Goal: Task Accomplishment & Management: Manage account settings

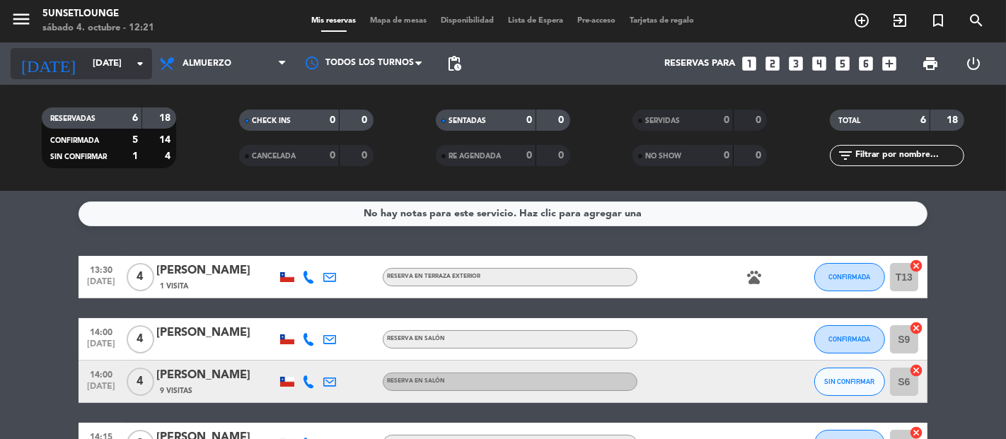
click at [99, 71] on input "[DATE]" at bounding box center [147, 63] width 123 height 25
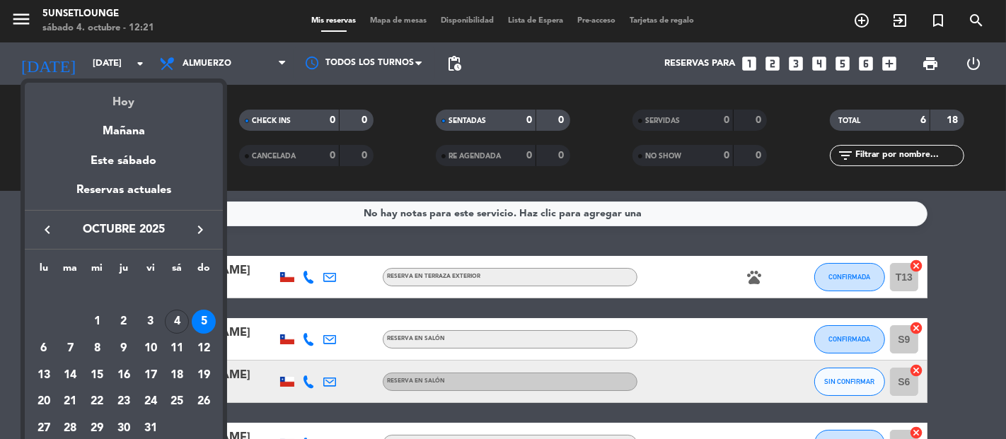
click at [144, 103] on div "Hoy" at bounding box center [124, 97] width 198 height 29
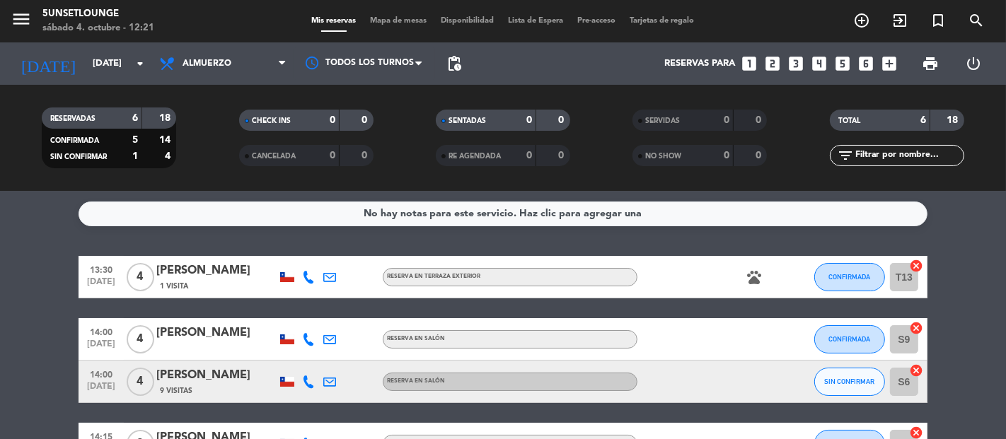
type input "[DATE]"
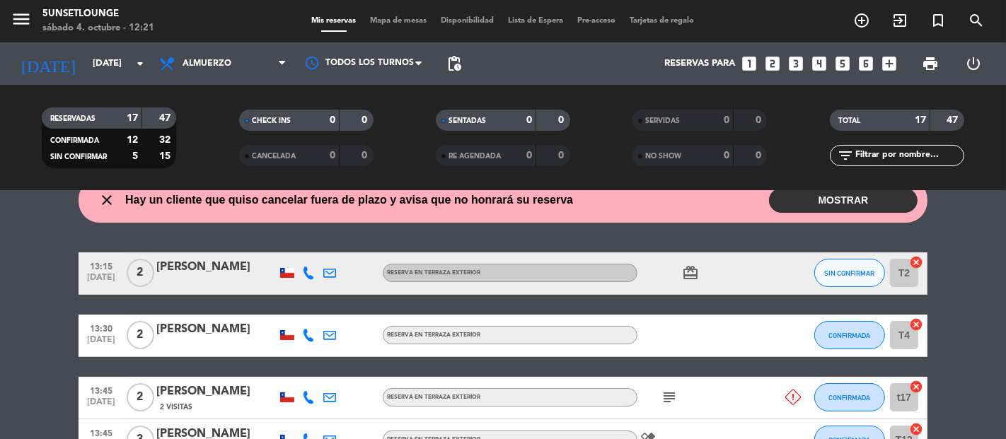
scroll to position [74, 0]
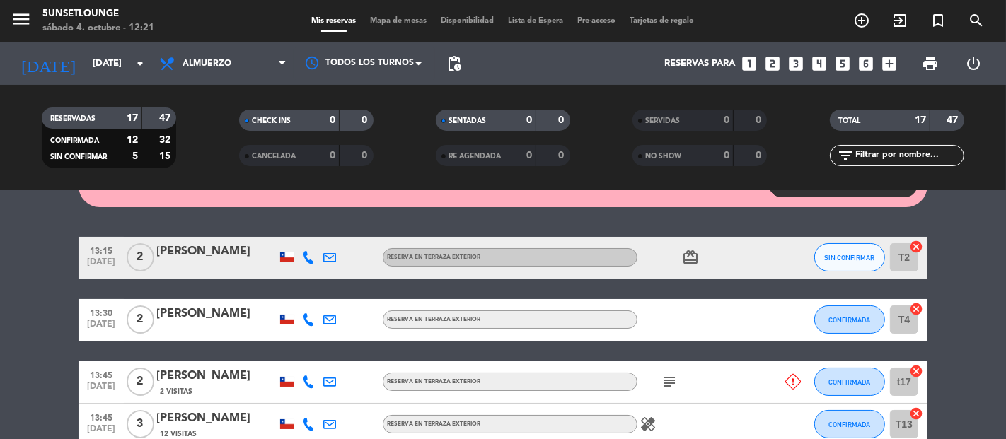
click at [856, 256] on span "SIN CONFIRMAR" at bounding box center [850, 258] width 50 height 8
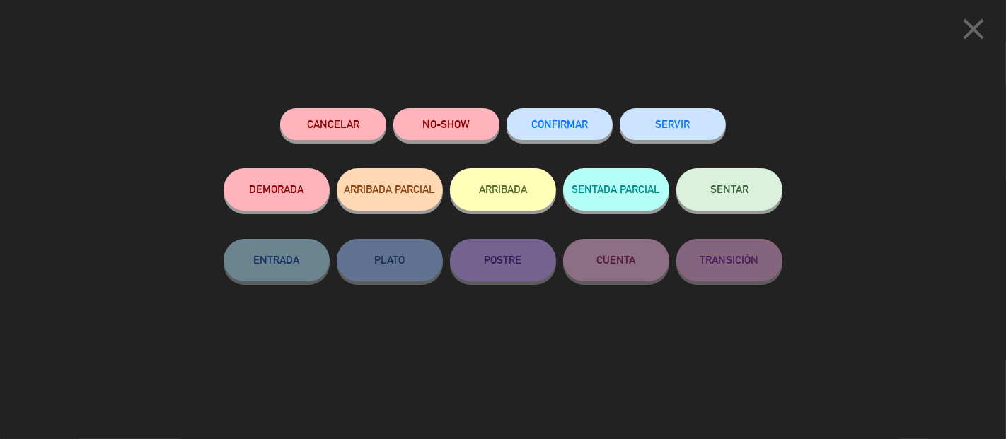
click at [555, 120] on span "CONFIRMAR" at bounding box center [559, 124] width 57 height 12
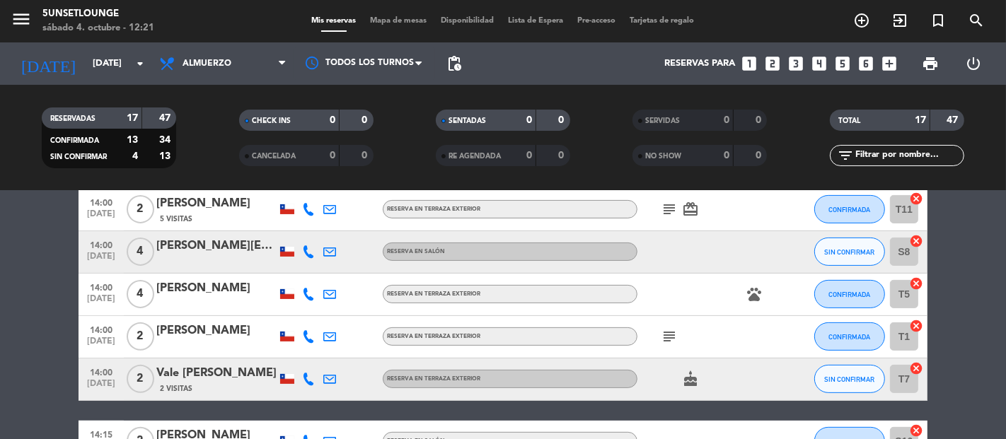
scroll to position [434, 0]
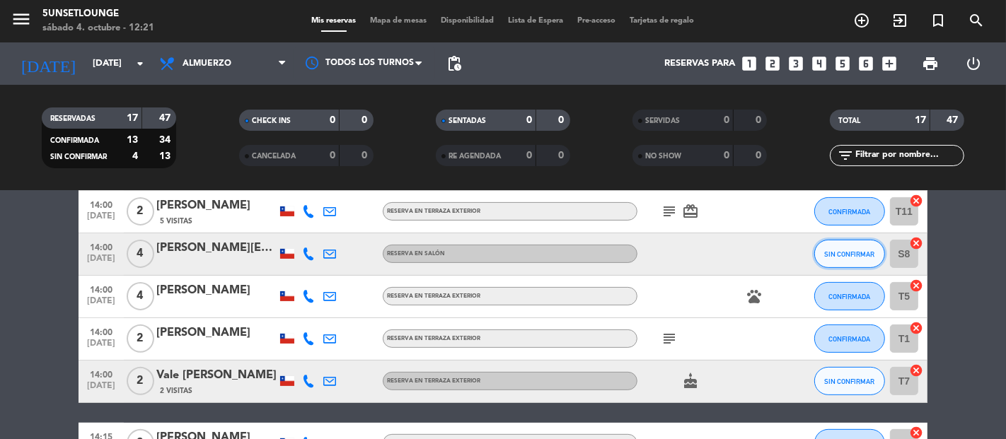
click at [845, 254] on span "SIN CONFIRMAR" at bounding box center [850, 254] width 50 height 8
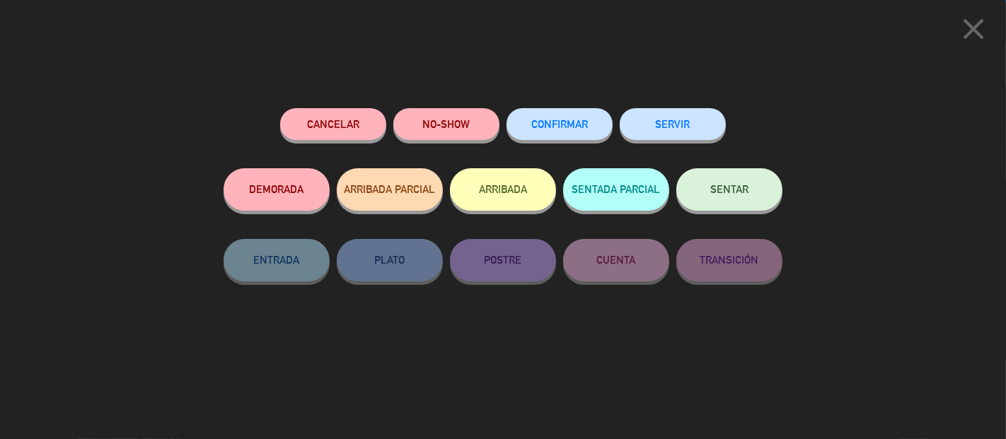
click at [572, 127] on span "CONFIRMAR" at bounding box center [559, 124] width 57 height 12
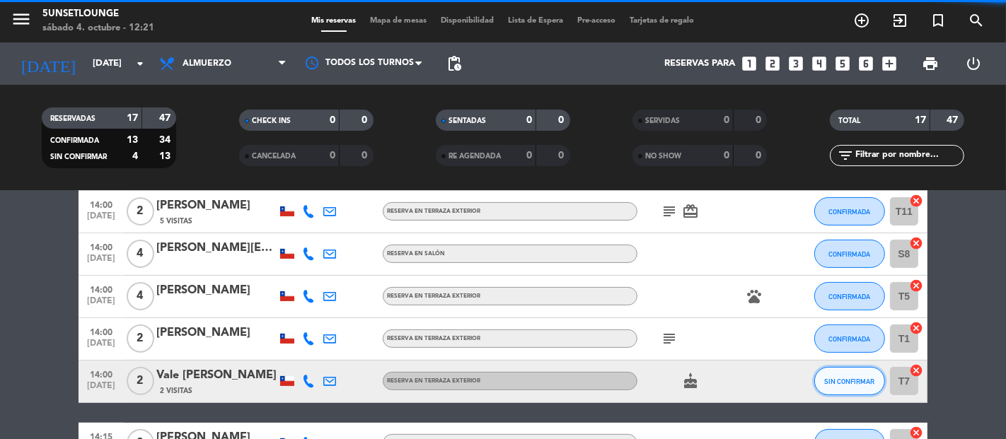
click at [860, 385] on span "SIN CONFIRMAR" at bounding box center [850, 382] width 50 height 8
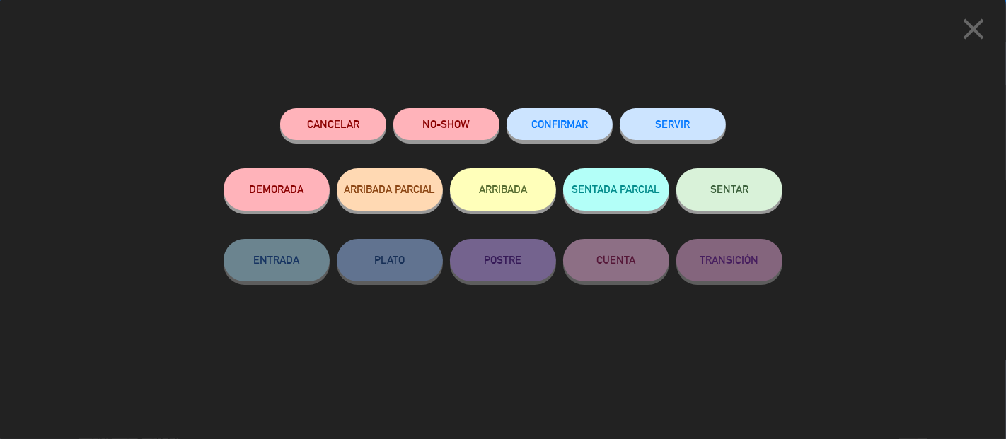
scroll to position [741, 0]
click at [565, 127] on span "CONFIRMAR" at bounding box center [559, 124] width 57 height 12
click at [557, 119] on span "CONFIRMAR" at bounding box center [559, 124] width 57 height 12
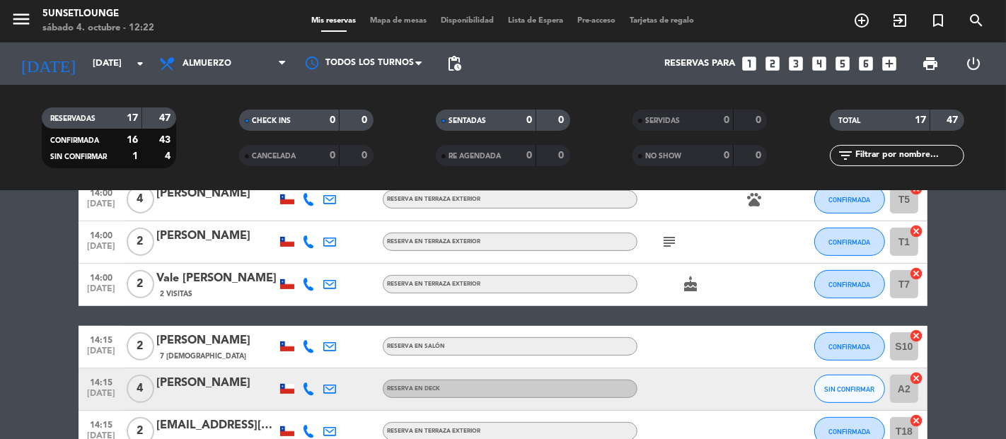
scroll to position [533, 0]
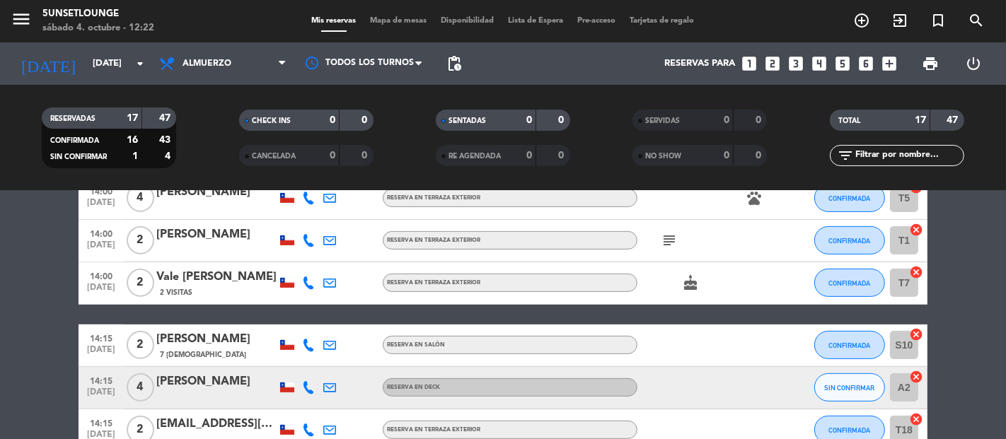
click at [843, 386] on span "SIN CONFIRMAR" at bounding box center [850, 388] width 50 height 8
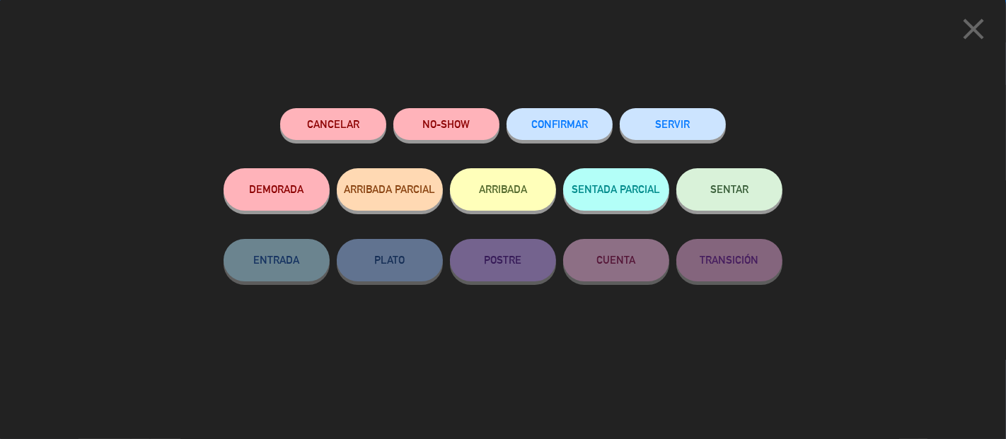
click at [560, 128] on span "CONFIRMAR" at bounding box center [559, 124] width 57 height 12
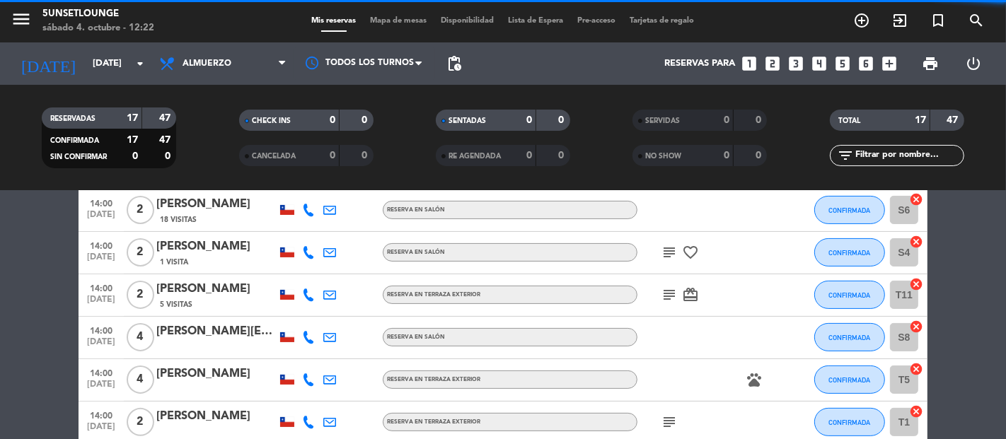
scroll to position [335, 0]
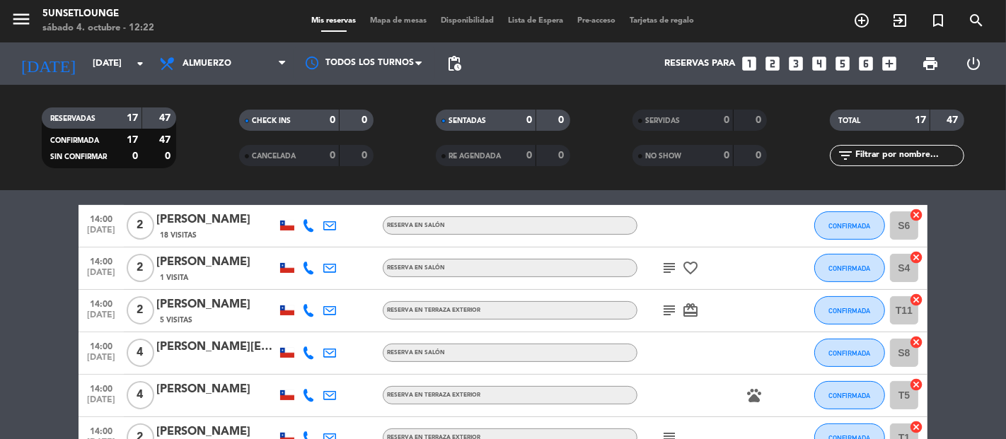
click at [935, 61] on span "print" at bounding box center [930, 63] width 17 height 17
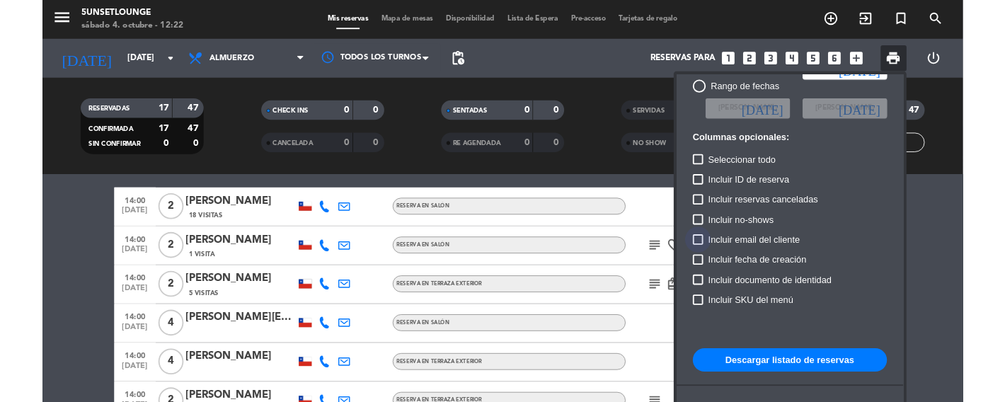
scroll to position [86, 0]
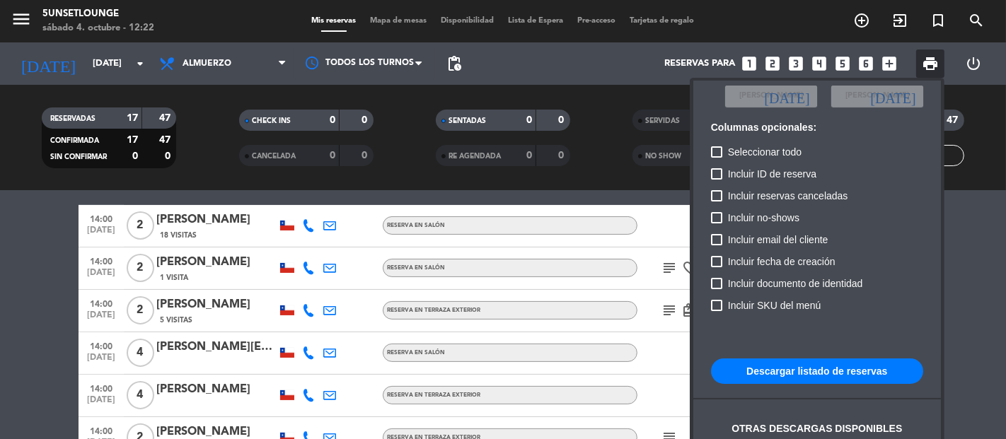
click at [807, 371] on button "Descargar listado de reservas" at bounding box center [817, 371] width 212 height 25
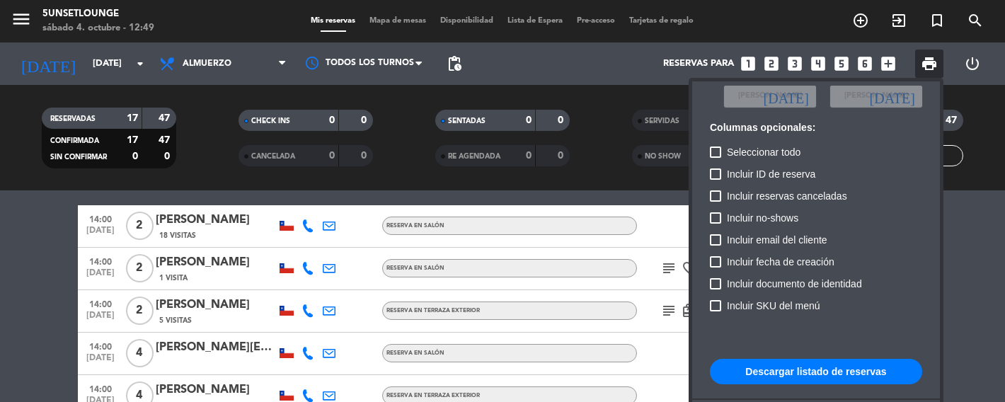
click at [144, 45] on div at bounding box center [502, 201] width 1005 height 402
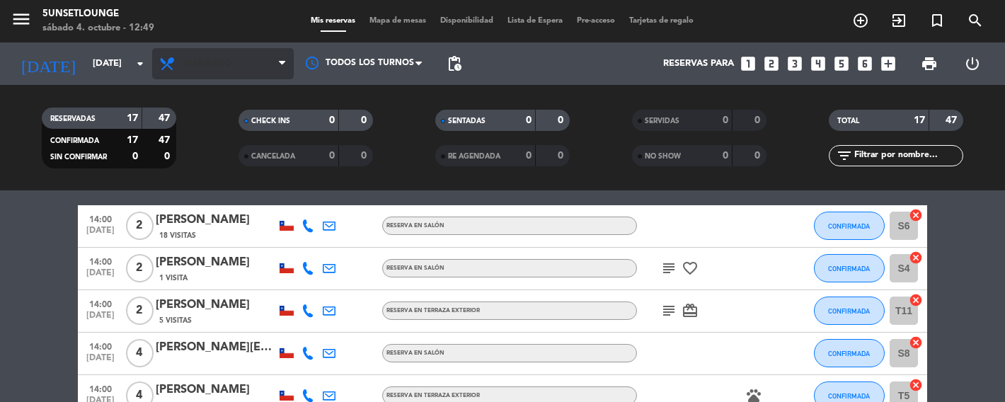
click at [224, 76] on span "Almuerzo" at bounding box center [222, 63] width 141 height 31
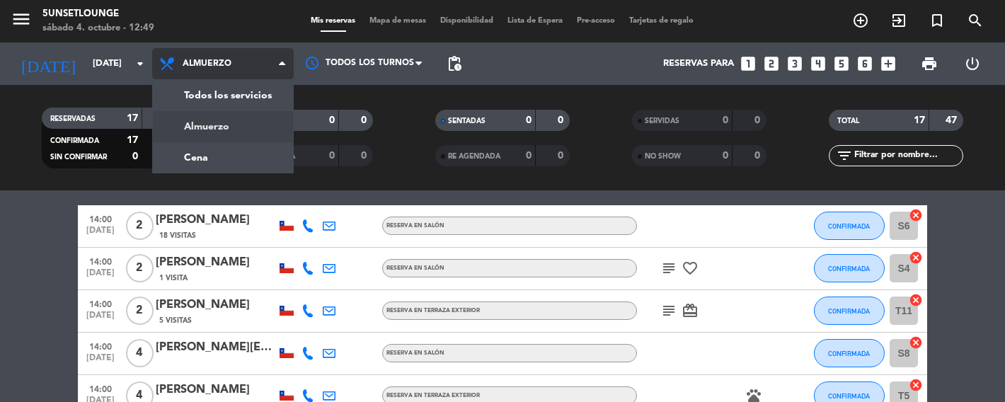
click at [221, 157] on div "menu 5unsetlounge [DATE] 4. octubre - 12:49 Mis reservas Mapa de mesas Disponib…" at bounding box center [502, 95] width 1005 height 191
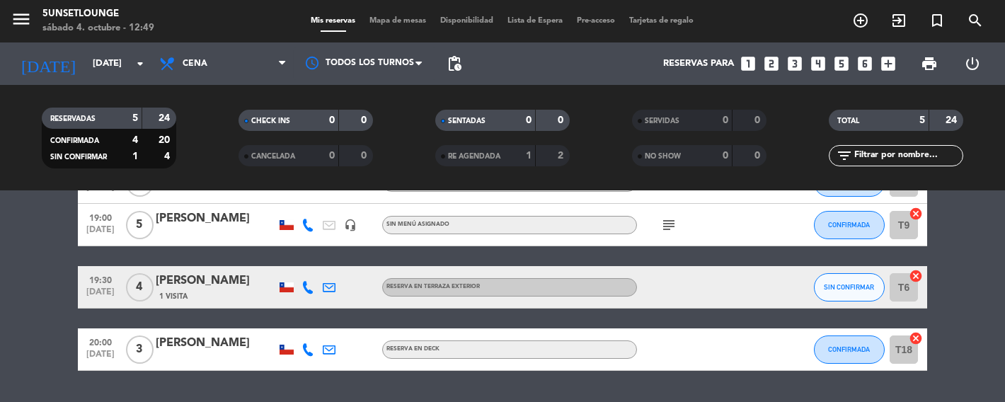
scroll to position [133, 0]
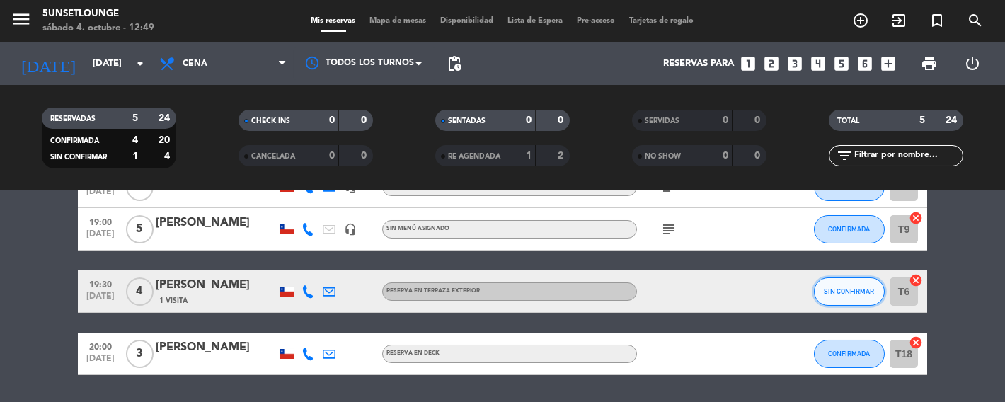
click at [853, 302] on button "SIN CONFIRMAR" at bounding box center [849, 291] width 71 height 28
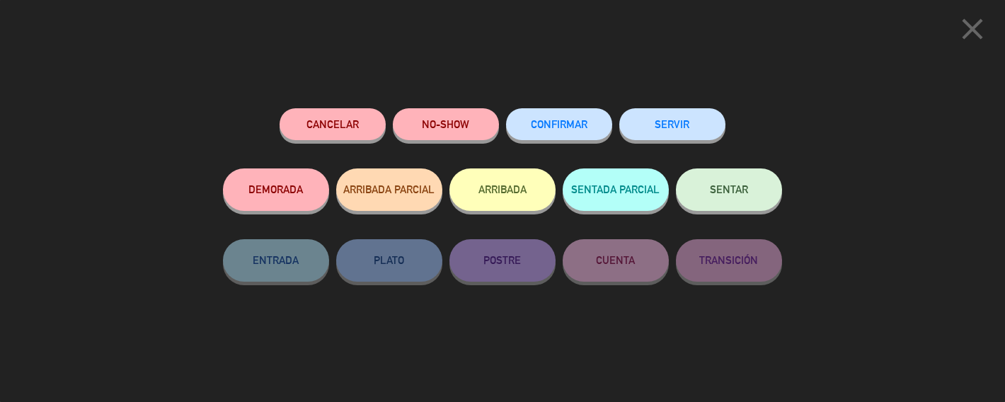
click at [572, 126] on span "CONFIRMAR" at bounding box center [559, 124] width 57 height 12
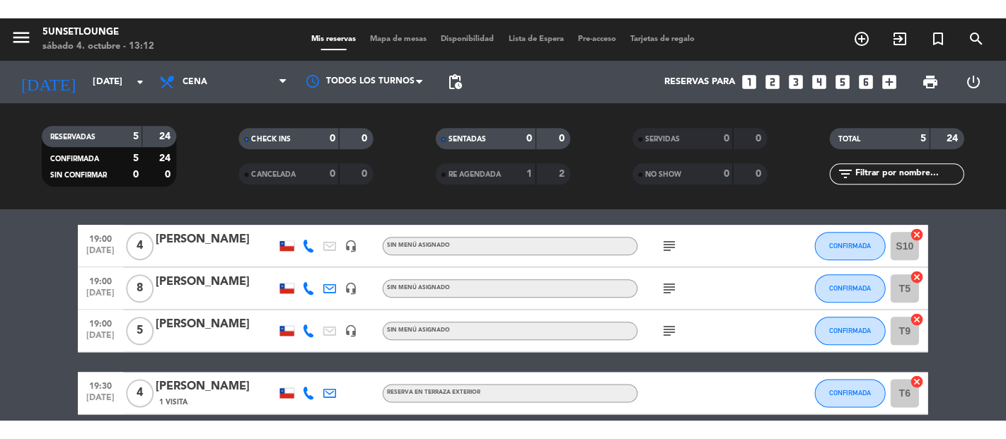
scroll to position [46, 0]
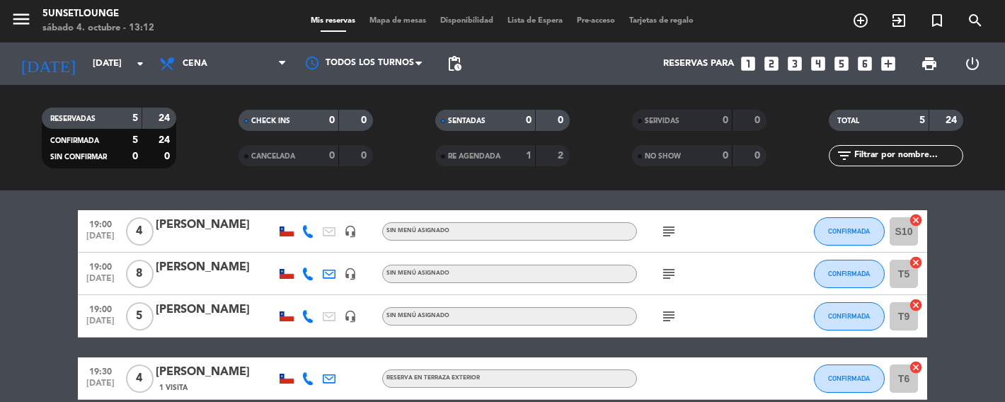
click at [186, 275] on div "[PERSON_NAME]" at bounding box center [216, 267] width 120 height 18
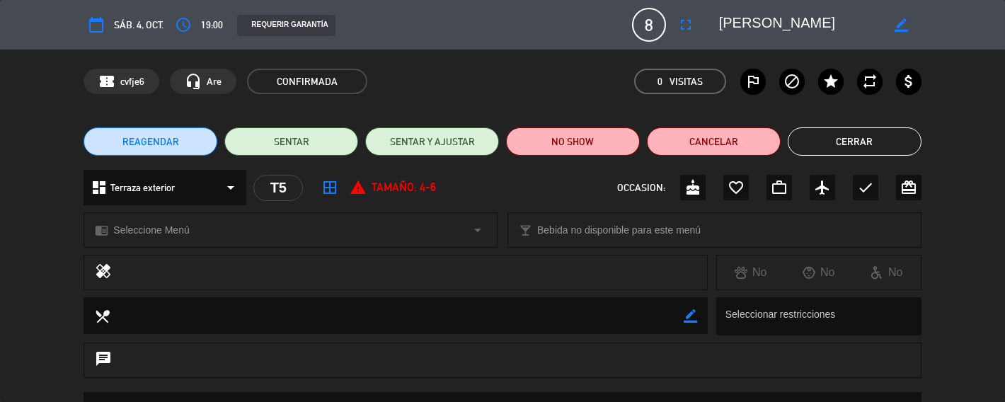
click at [191, 27] on icon "access_time" at bounding box center [183, 24] width 17 height 17
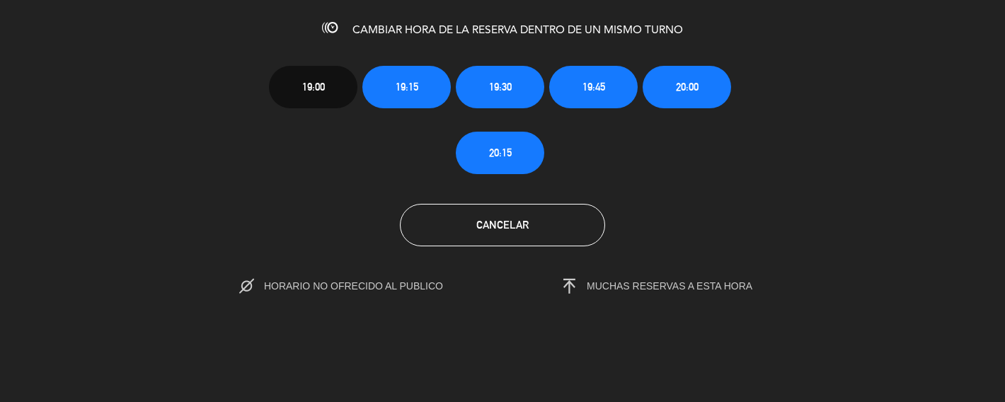
click at [784, 185] on section "19:00 19:15 19:30 19:45 20:00 20:15 Cancelar HORARIO NO OFRECIDO AL PUBLICO MUC…" at bounding box center [502, 169] width 1005 height 254
click at [873, 179] on section "19:00 19:15 19:30 19:45 20:00 20:15 Cancelar HORARIO NO OFRECIDO AL PUBLICO MUC…" at bounding box center [502, 169] width 1005 height 254
click at [867, 183] on section "19:00 19:15 19:30 19:45 20:00 20:15 Cancelar HORARIO NO OFRECIDO AL PUBLICO MUC…" at bounding box center [502, 169] width 1005 height 254
click at [859, 192] on section "19:00 19:15 19:30 19:45 20:00 20:15 Cancelar HORARIO NO OFRECIDO AL PUBLICO MUC…" at bounding box center [502, 169] width 1005 height 254
click at [858, 192] on section "19:00 19:15 19:30 19:45 20:00 20:15 Cancelar HORARIO NO OFRECIDO AL PUBLICO MUC…" at bounding box center [502, 169] width 1005 height 254
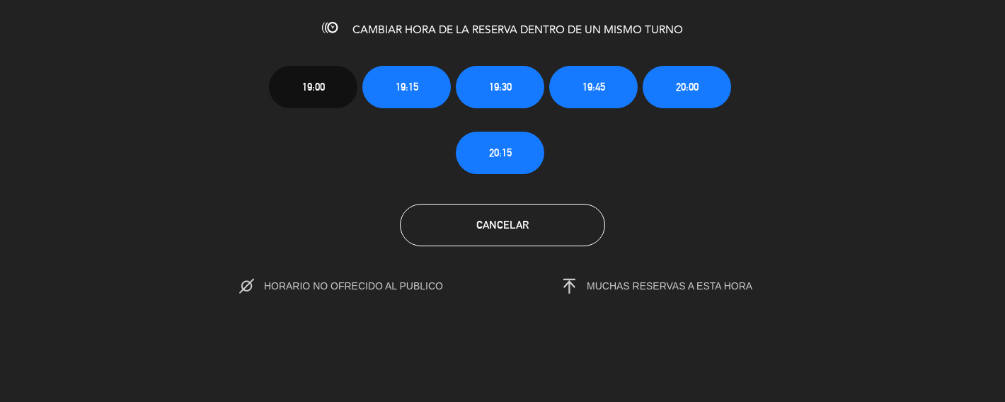
click at [853, 192] on section "19:00 19:15 19:30 19:45 20:00 20:15 Cancelar HORARIO NO OFRECIDO AL PUBLICO MUC…" at bounding box center [502, 169] width 1005 height 254
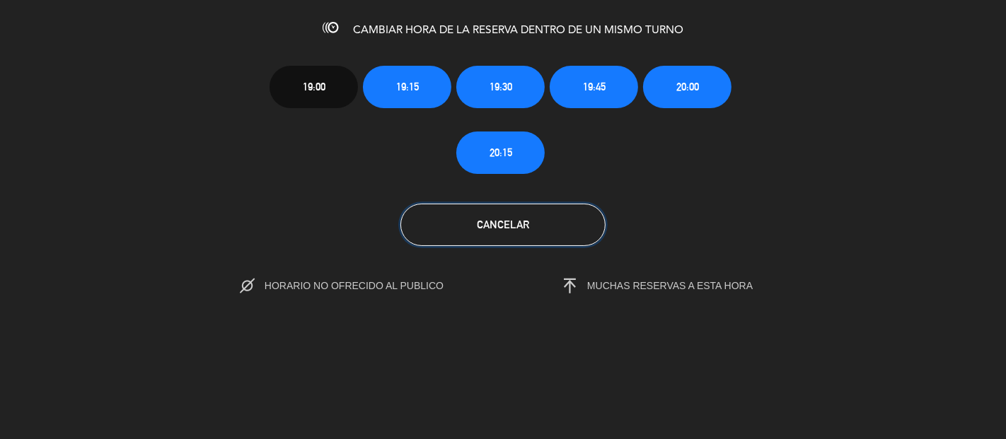
click at [488, 215] on button "Cancelar" at bounding box center [502, 225] width 205 height 42
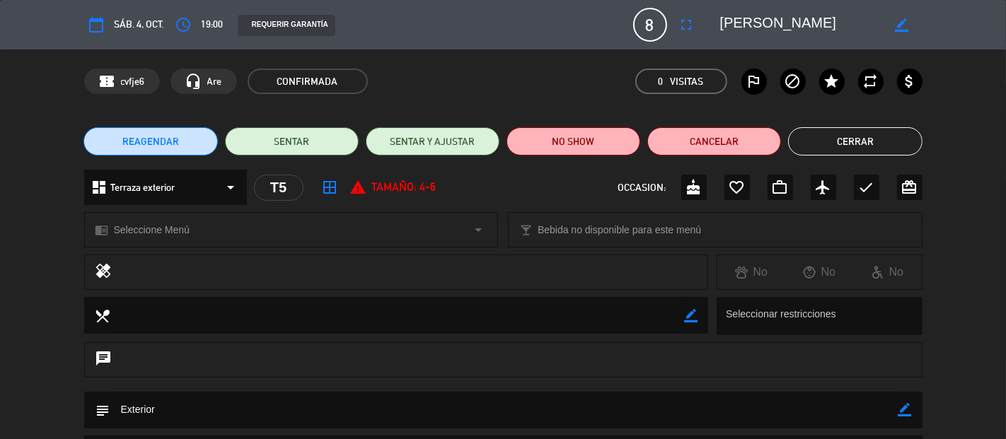
click at [854, 138] on button "Cerrar" at bounding box center [855, 141] width 134 height 28
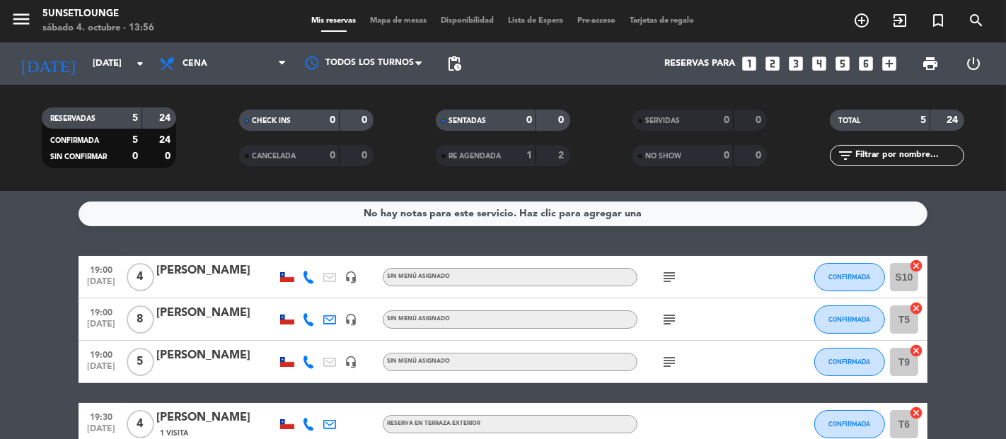
click at [382, 19] on span "Mapa de mesas" at bounding box center [399, 21] width 71 height 8
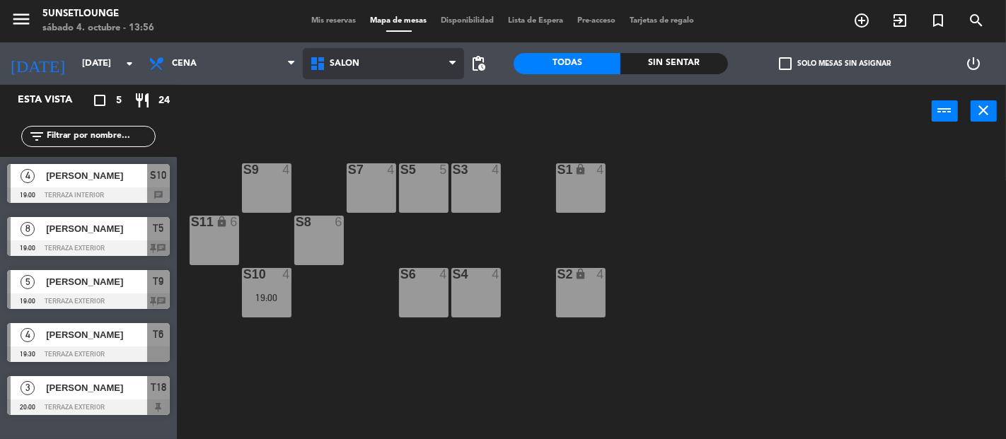
click at [330, 65] on span "Salón" at bounding box center [345, 64] width 30 height 10
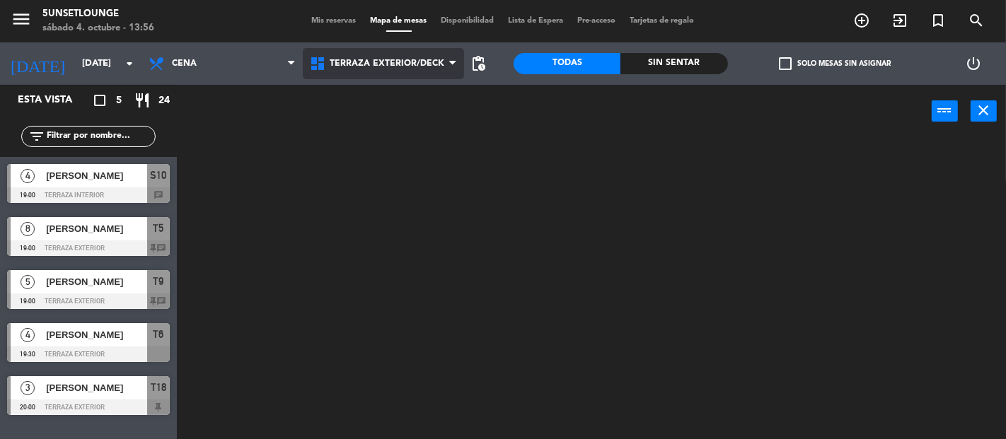
click at [357, 132] on ng-component "menu 5unsetlounge [DATE] 4. octubre - 13:56 Mis reservas Mapa de mesas Disponib…" at bounding box center [503, 219] width 1006 height 439
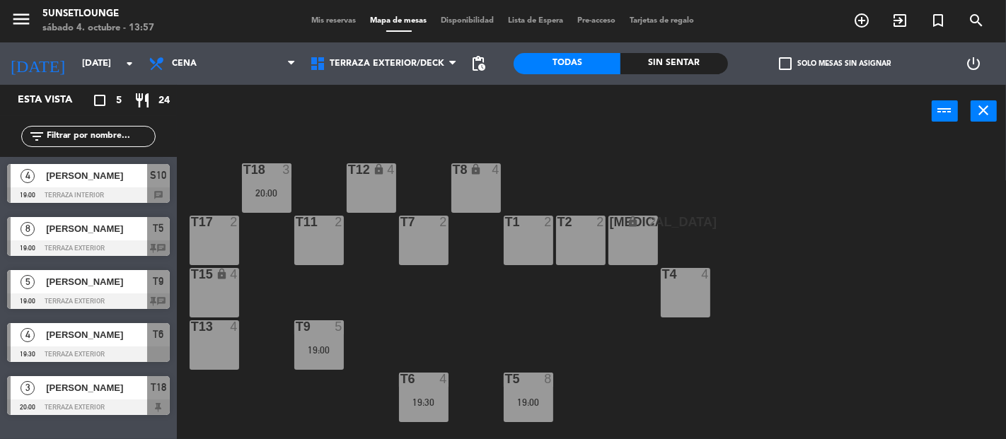
click at [1002, 195] on div "T18 3 20:00 T12 lock 4 T8 lock 4 t17 2 T11 2 T7 2 T2 2 [MEDICAL_DATA] lock 2 T1…" at bounding box center [596, 288] width 819 height 301
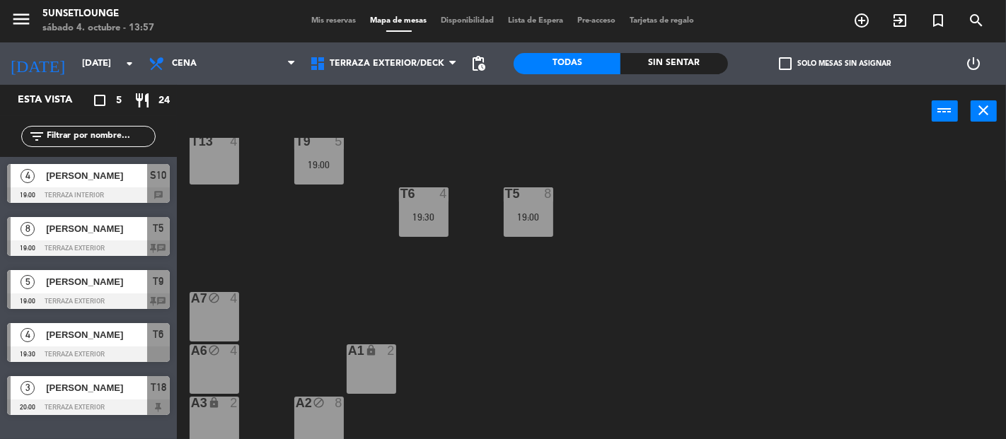
scroll to position [192, 0]
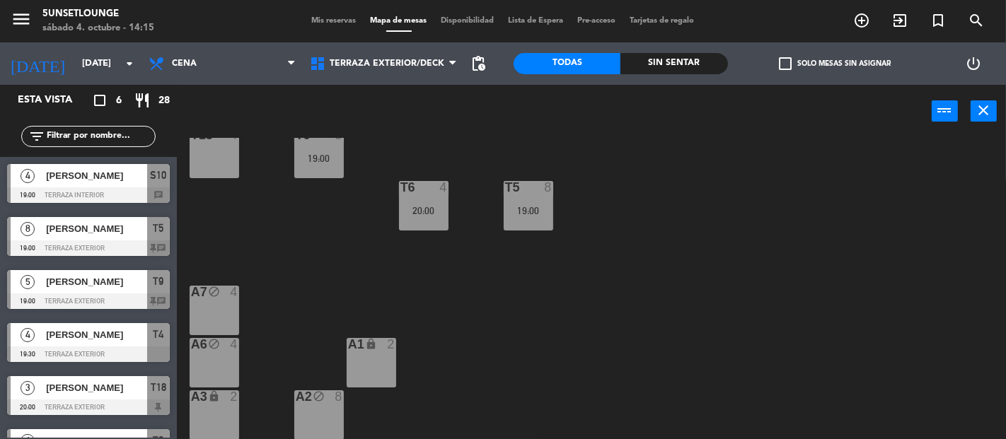
click at [330, 23] on span "Mis reservas" at bounding box center [334, 21] width 59 height 8
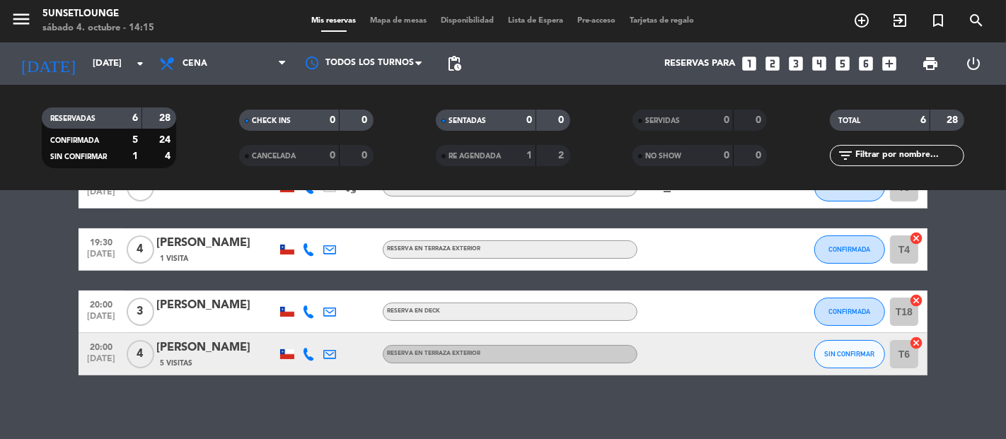
scroll to position [181, 0]
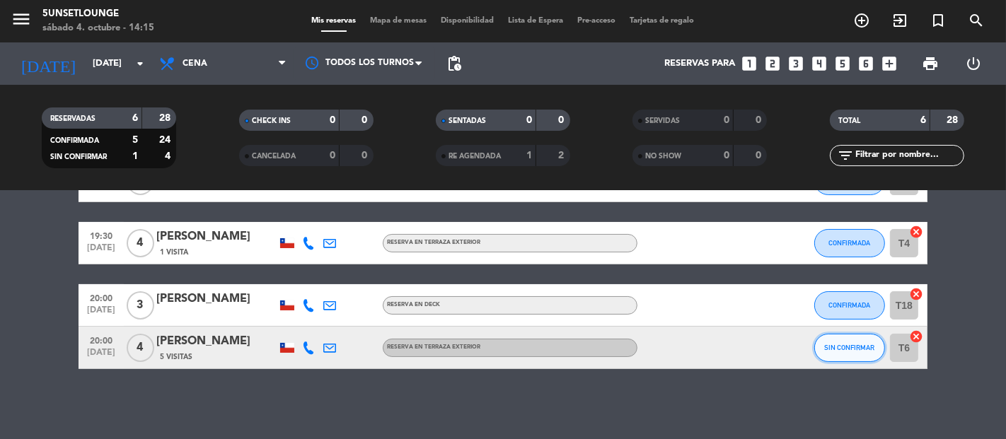
click at [843, 349] on span "SIN CONFIRMAR" at bounding box center [850, 348] width 50 height 8
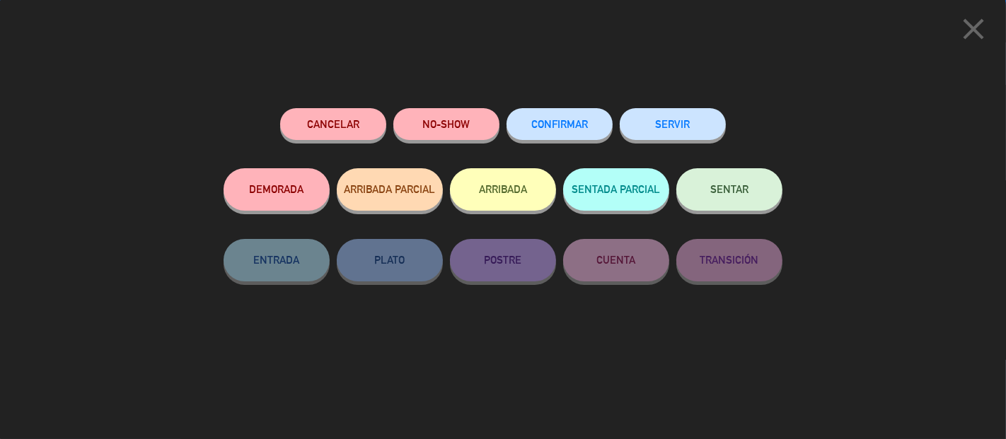
click at [561, 133] on button "CONFIRMAR" at bounding box center [560, 124] width 106 height 32
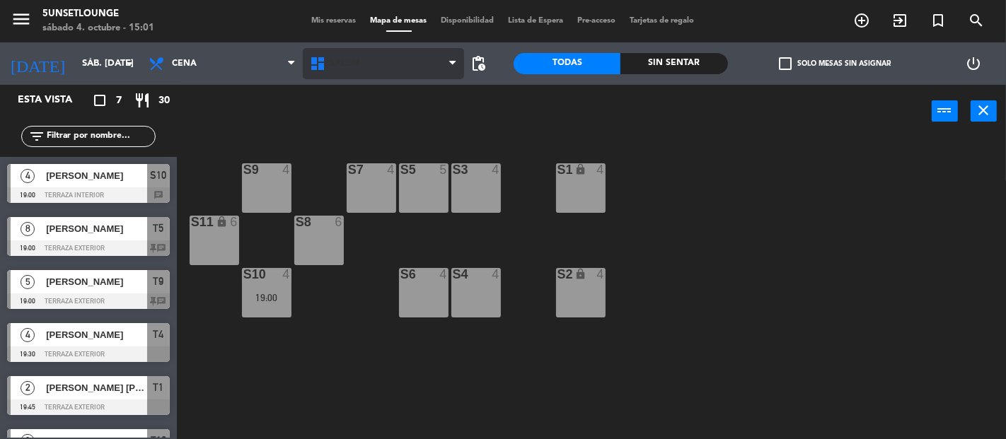
click at [408, 67] on span "Salón" at bounding box center [383, 63] width 161 height 31
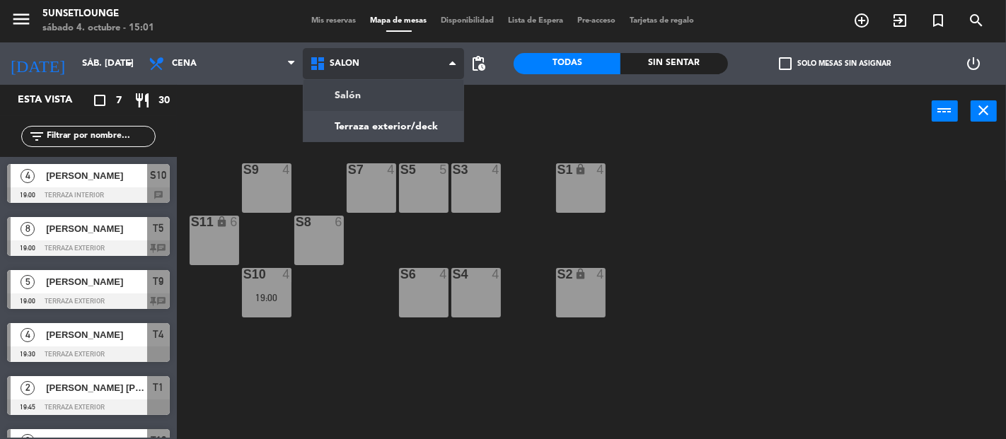
click at [424, 127] on ng-component "menu 5unsetlounge sábado 4. octubre - 15:01 Mis reservas Mapa de mesas Disponib…" at bounding box center [503, 219] width 1006 height 439
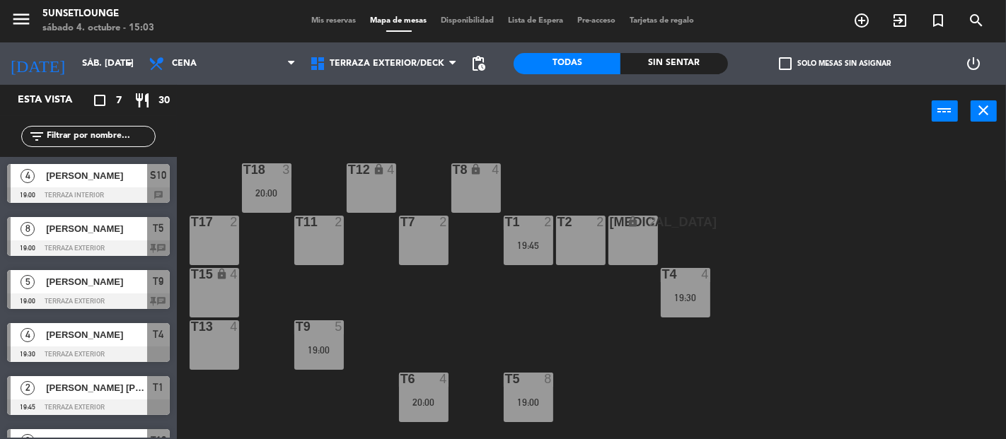
click at [212, 300] on div "t15 lock 4" at bounding box center [215, 293] width 50 height 50
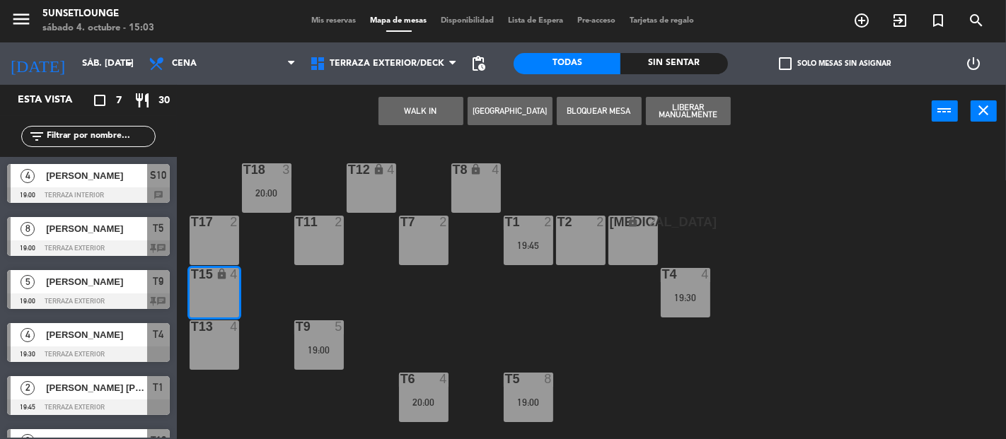
click at [522, 111] on button "Crear Reserva" at bounding box center [510, 111] width 85 height 28
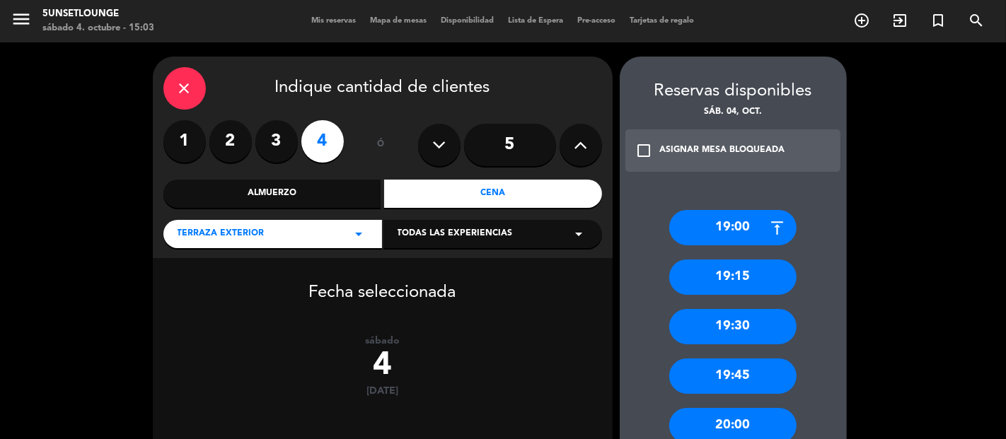
click at [518, 140] on input "5" at bounding box center [510, 145] width 92 height 42
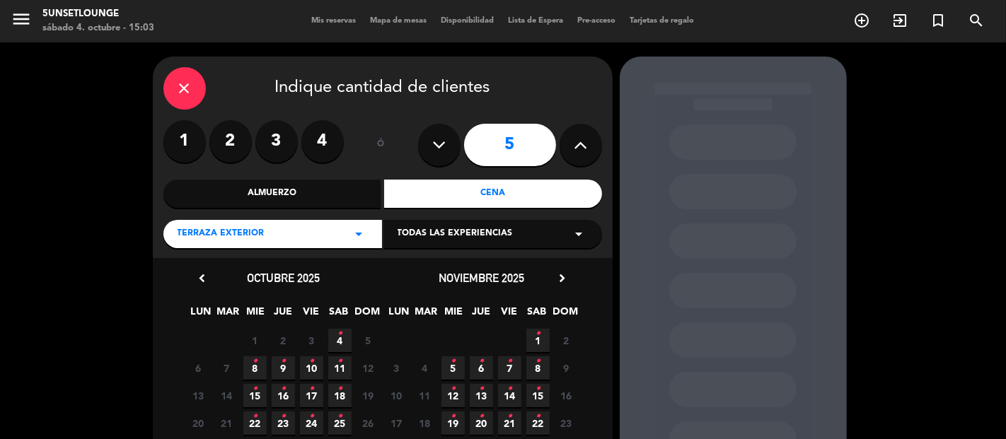
click at [340, 340] on icon "•" at bounding box center [339, 334] width 5 height 23
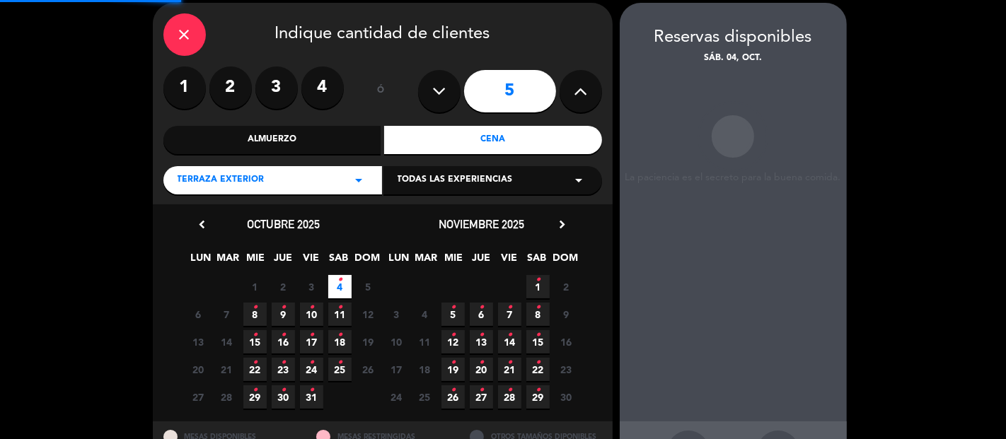
scroll to position [57, 0]
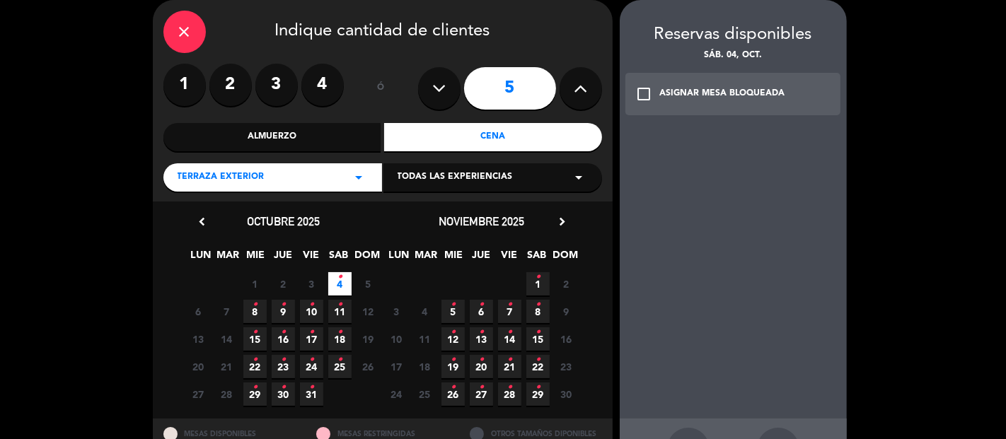
click at [751, 100] on div "ASIGNAR MESA BLOQUEADA" at bounding box center [722, 94] width 125 height 14
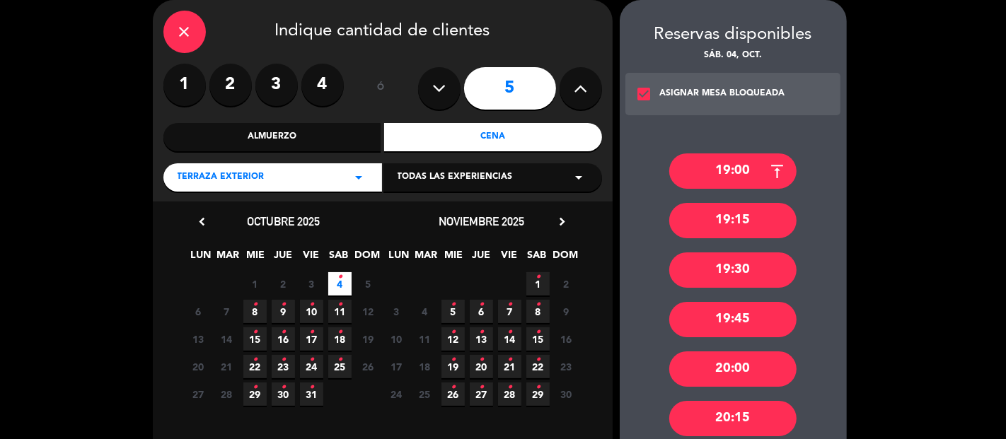
click at [719, 379] on div "20:00" at bounding box center [732, 369] width 127 height 35
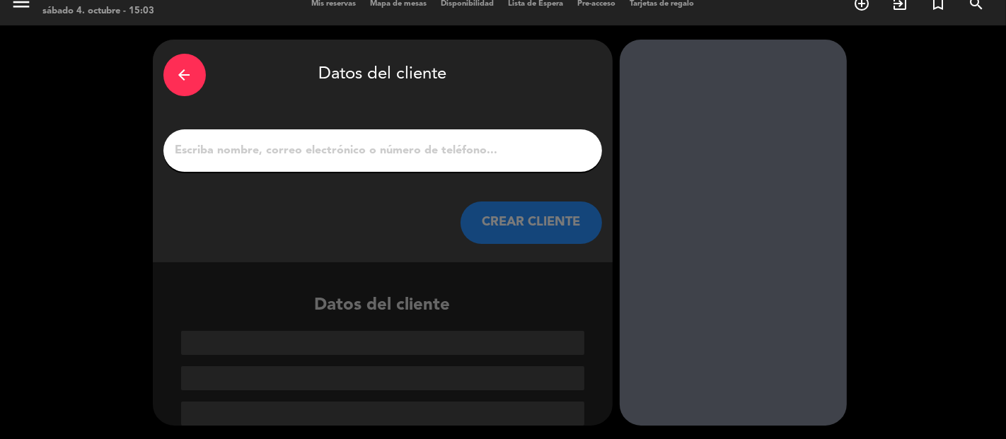
click at [499, 155] on input "1" at bounding box center [382, 151] width 417 height 20
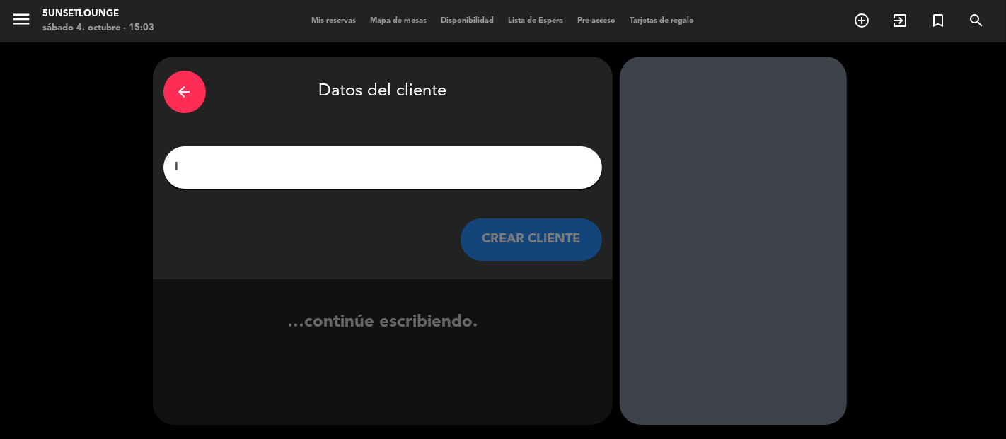
scroll to position [0, 0]
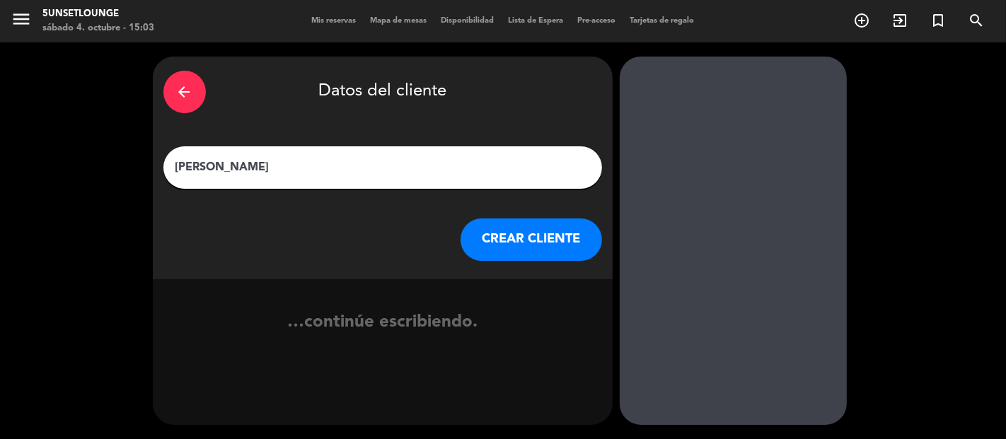
type input "Ivan Torre"
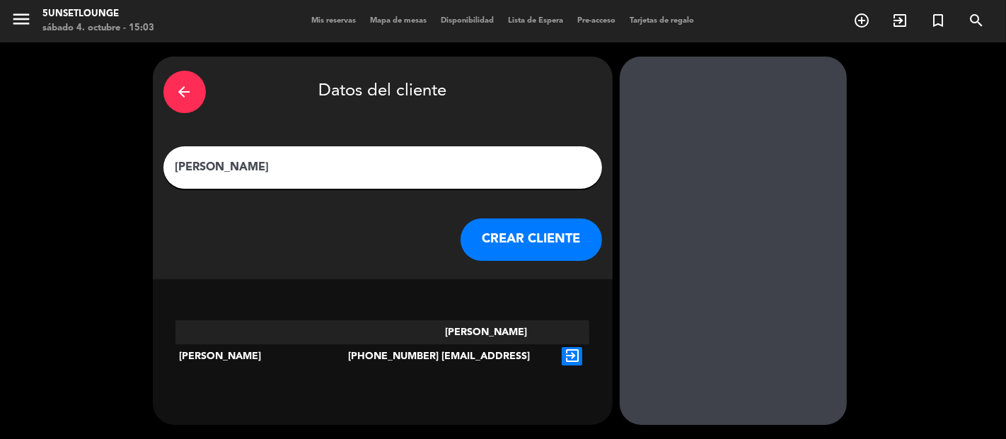
click at [567, 347] on icon "exit_to_app" at bounding box center [572, 356] width 21 height 18
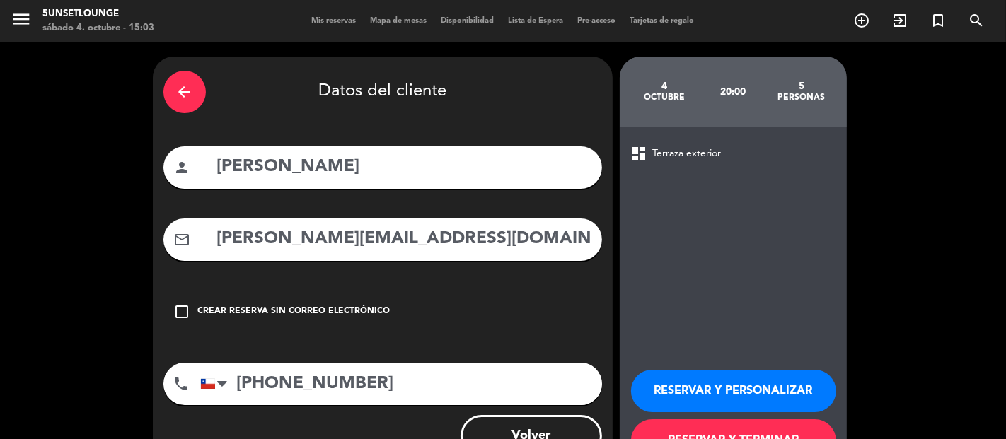
click at [689, 386] on button "RESERVAR Y PERSONALIZAR" at bounding box center [733, 391] width 205 height 42
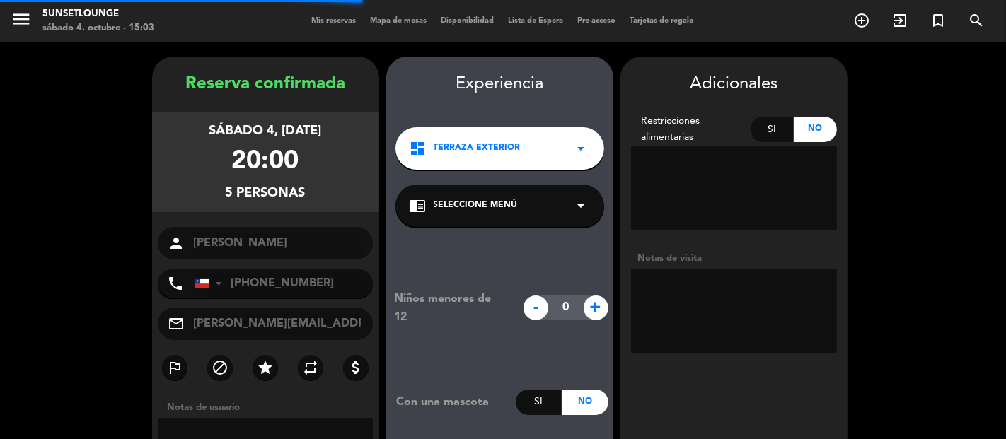
scroll to position [57, 0]
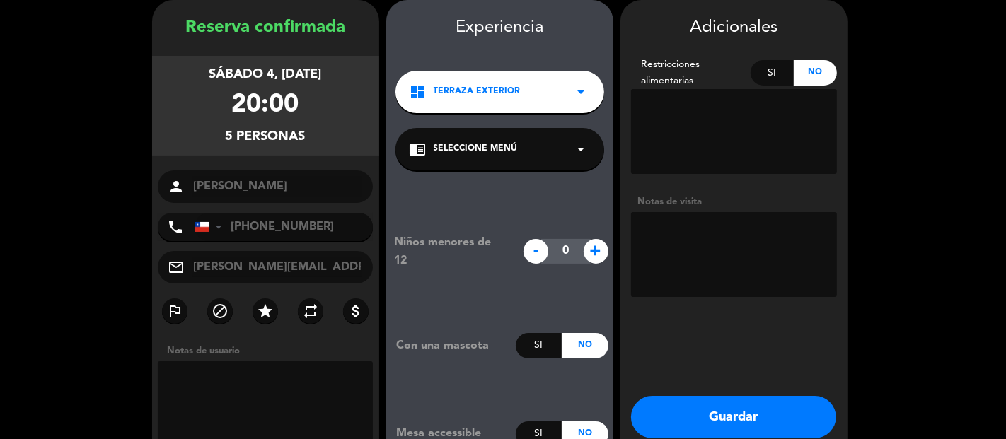
click at [828, 352] on div "Adicionales Restricciones alimentarias Si No Notas de visita Guardar Cerrar" at bounding box center [733, 247] width 227 height 495
click at [744, 226] on textarea at bounding box center [734, 254] width 206 height 85
type textarea "no mover"
click at [764, 401] on button "Guardar" at bounding box center [733, 417] width 205 height 42
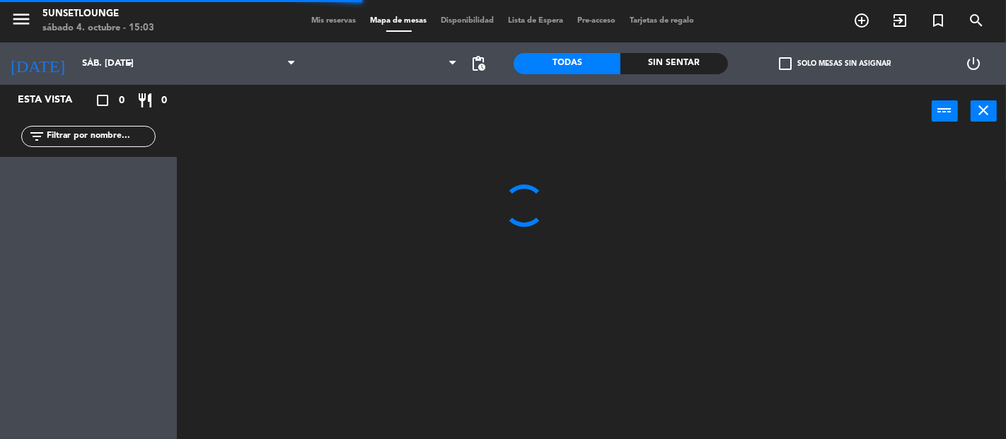
click at [738, 413] on div at bounding box center [596, 288] width 819 height 301
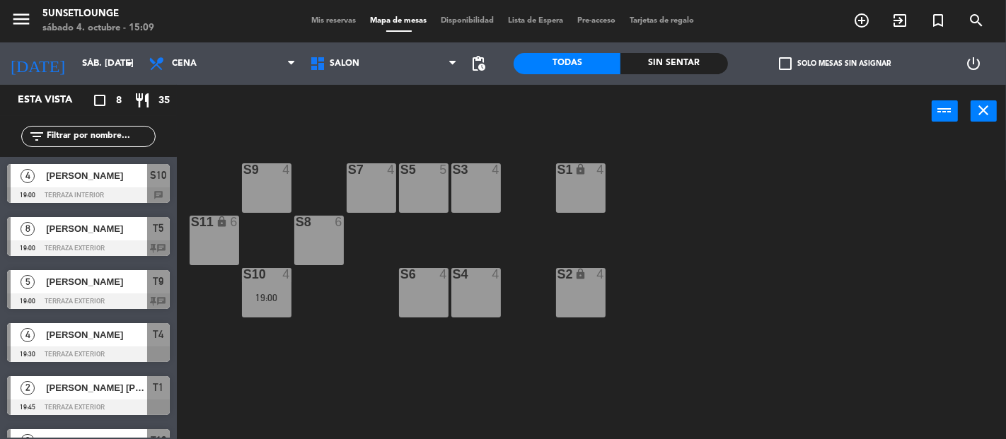
click at [335, 21] on span "Mis reservas" at bounding box center [334, 21] width 59 height 8
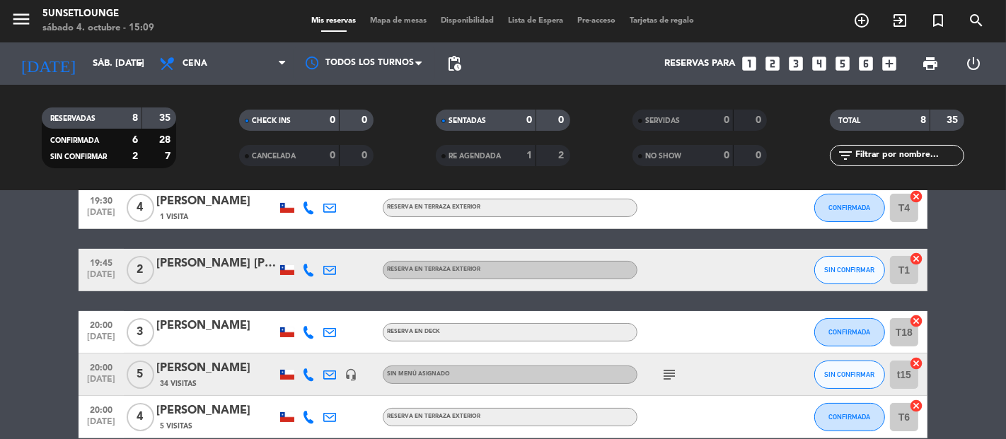
scroll to position [221, 0]
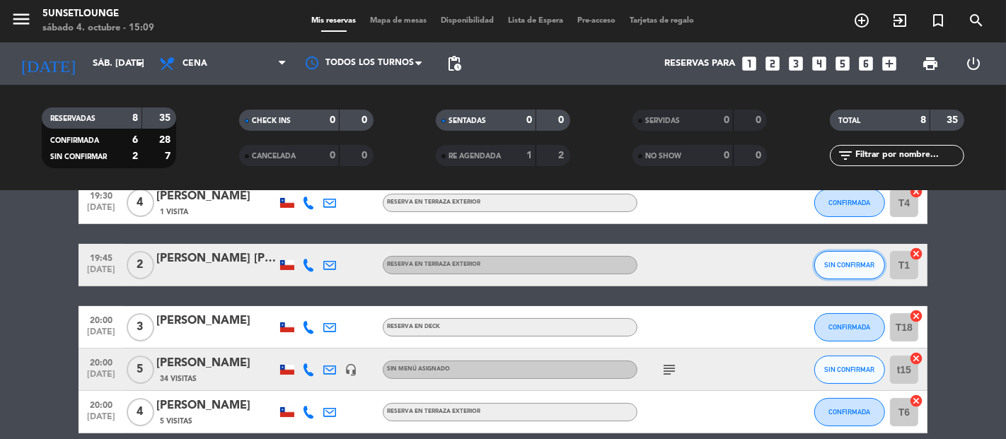
click at [848, 267] on span "SIN CONFIRMAR" at bounding box center [850, 265] width 50 height 8
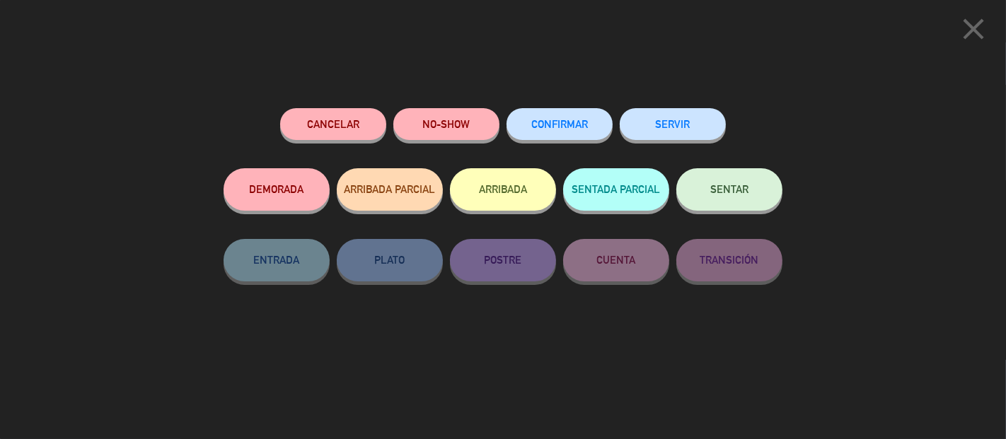
click at [566, 127] on span "CONFIRMAR" at bounding box center [559, 124] width 57 height 12
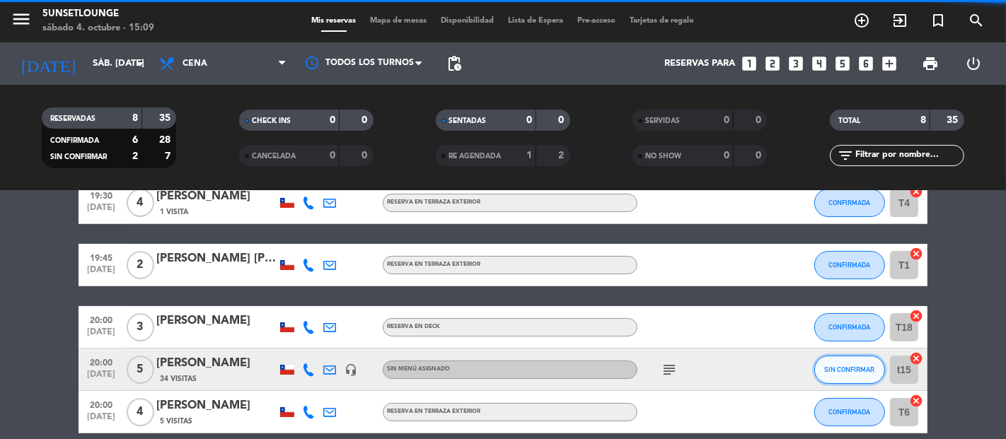
click at [850, 370] on span "SIN CONFIRMAR" at bounding box center [850, 370] width 50 height 8
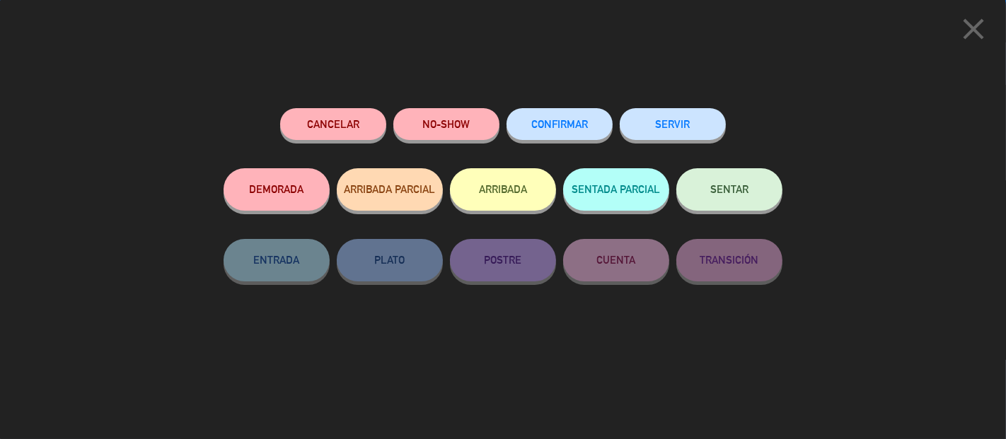
click at [578, 123] on span "CONFIRMAR" at bounding box center [559, 124] width 57 height 12
click at [899, 185] on div "close Cancelar NO-SHOW CONFIRMADA SERVIR DEMORADA ARRIBADA PARCIAL ARRIBADA SEN…" at bounding box center [503, 219] width 1006 height 439
click at [974, 44] on icon "close" at bounding box center [973, 28] width 35 height 35
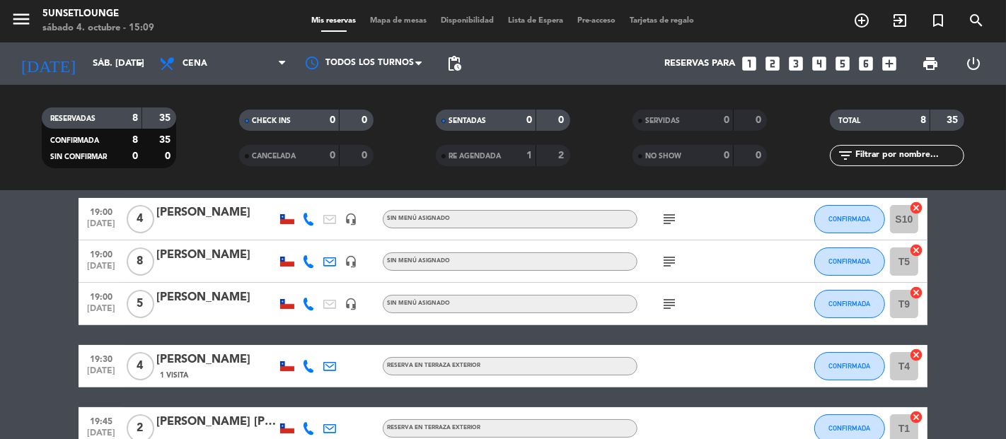
scroll to position [0, 0]
